Goal: Register for event/course

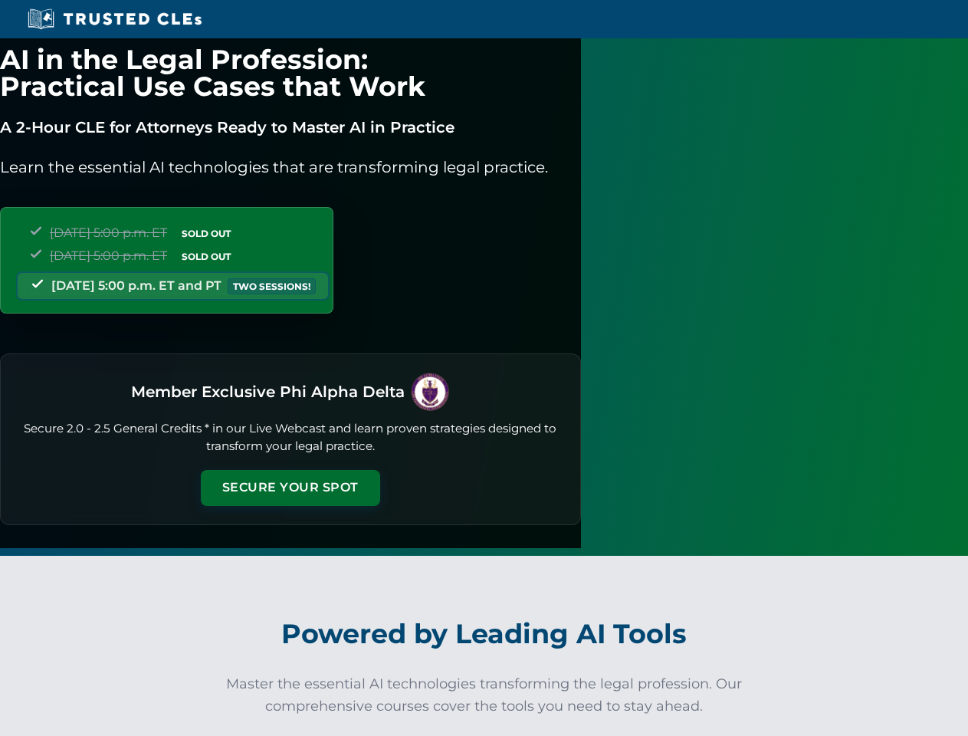
click at [380, 471] on button "Secure Your Spot" at bounding box center [290, 487] width 179 height 35
